Goal: Consume media (video, audio)

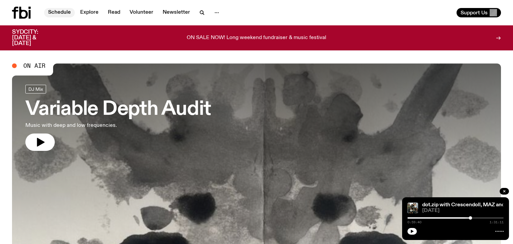
click at [56, 14] on link "Schedule" at bounding box center [59, 12] width 31 height 9
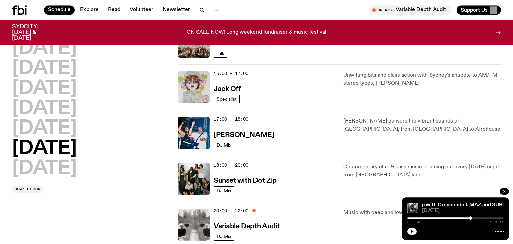
scroll to position [349, 0]
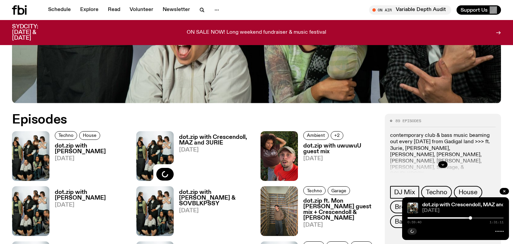
scroll to position [279, 0]
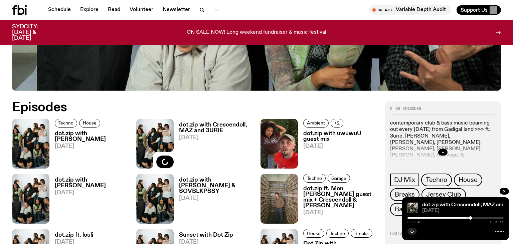
click at [85, 134] on h3 "dot.zip with Johnny Lieu" at bounding box center [92, 136] width 74 height 11
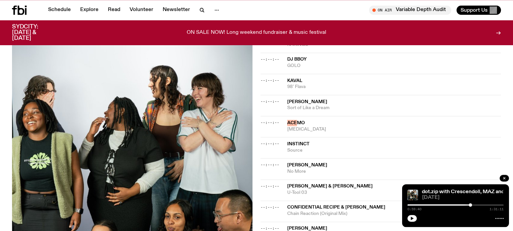
scroll to position [753, 0]
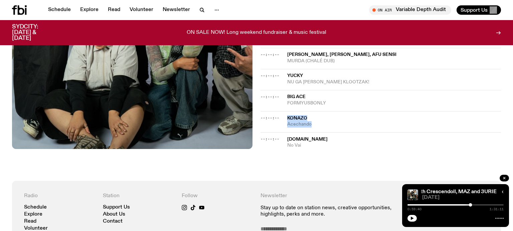
drag, startPoint x: 284, startPoint y: 108, endPoint x: 313, endPoint y: 114, distance: 29.3
click at [313, 114] on div "--:--:-- KONAZO Acechando" at bounding box center [381, 121] width 241 height 21
copy div "KONAZO Acechando"
drag, startPoint x: 284, startPoint y: 128, endPoint x: 312, endPoint y: 135, distance: 28.7
click at [312, 135] on div "--:--:-- T.NO No Vai" at bounding box center [381, 140] width 241 height 16
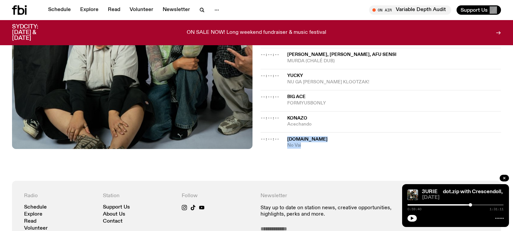
copy div "T.NO No Vai"
